Goal: Transaction & Acquisition: Download file/media

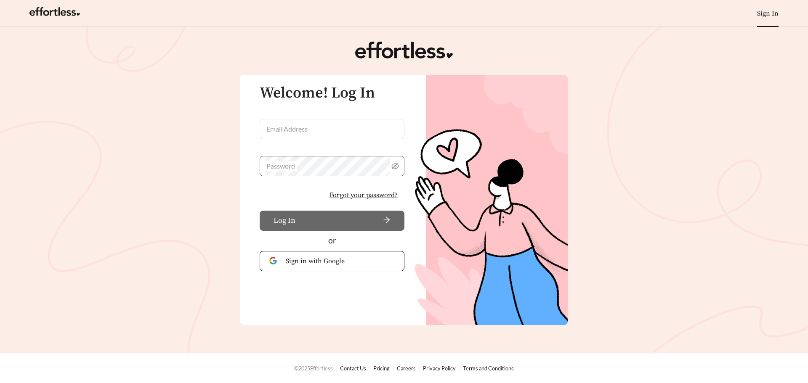
type input "**********"
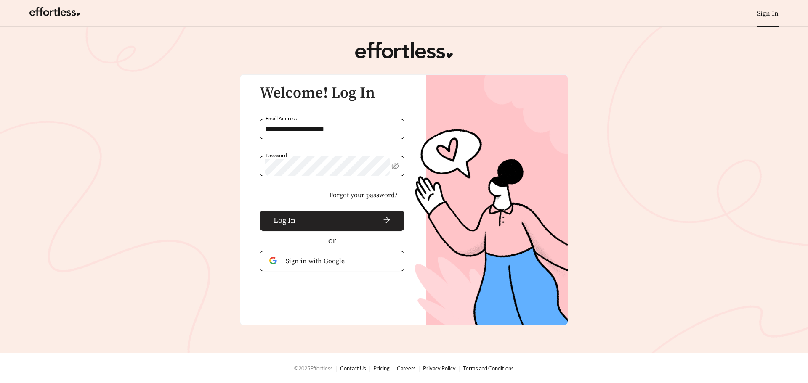
click at [341, 219] on span "arrow-right" at bounding box center [345, 220] width 92 height 9
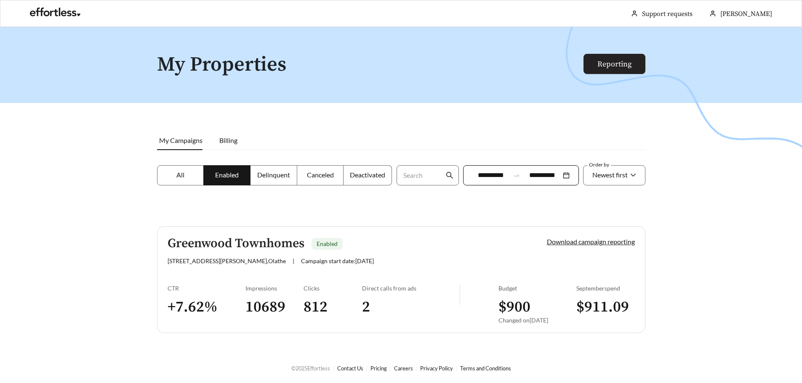
click at [612, 66] on link "Reporting" at bounding box center [614, 64] width 34 height 10
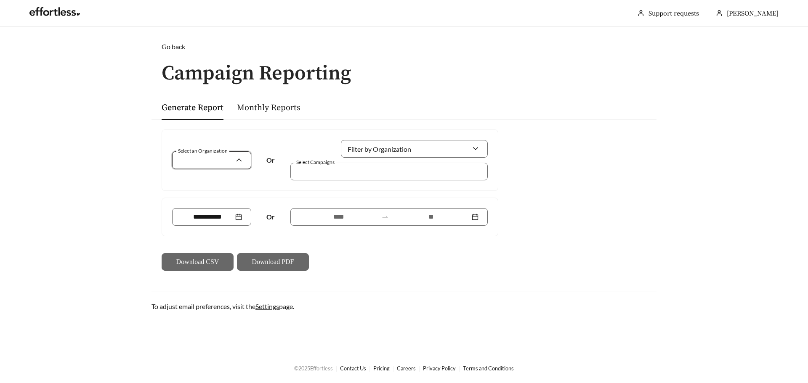
click at [210, 160] on input "Select an Organization" at bounding box center [208, 160] width 54 height 17
click at [217, 183] on div "Prism Real Estate Services, LLC" at bounding box center [211, 179] width 61 height 9
click at [218, 218] on input at bounding box center [207, 217] width 52 height 10
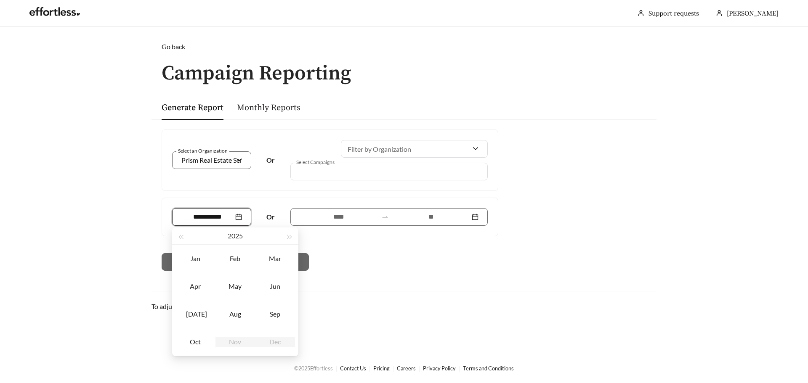
click at [240, 112] on link "Monthly Reports" at bounding box center [269, 108] width 64 height 11
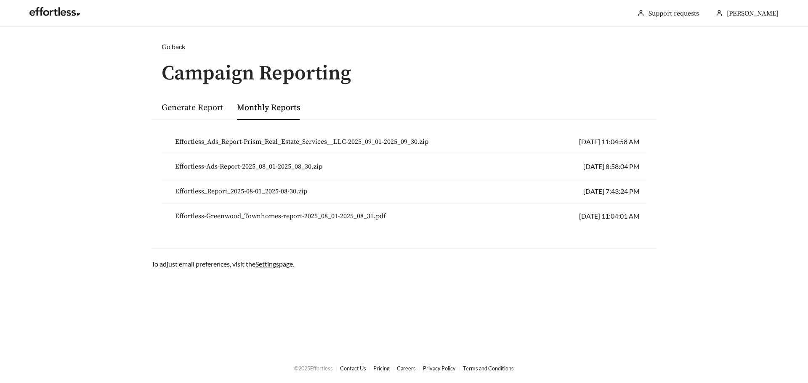
click at [321, 141] on span "Effortless_Ads_Report-Prism_Real_Estate_Services__LLC-2025_09_01-2025_09_30.zip" at bounding box center [301, 142] width 253 height 10
click at [53, 14] on link at bounding box center [54, 14] width 50 height 8
